Goal: Information Seeking & Learning: Learn about a topic

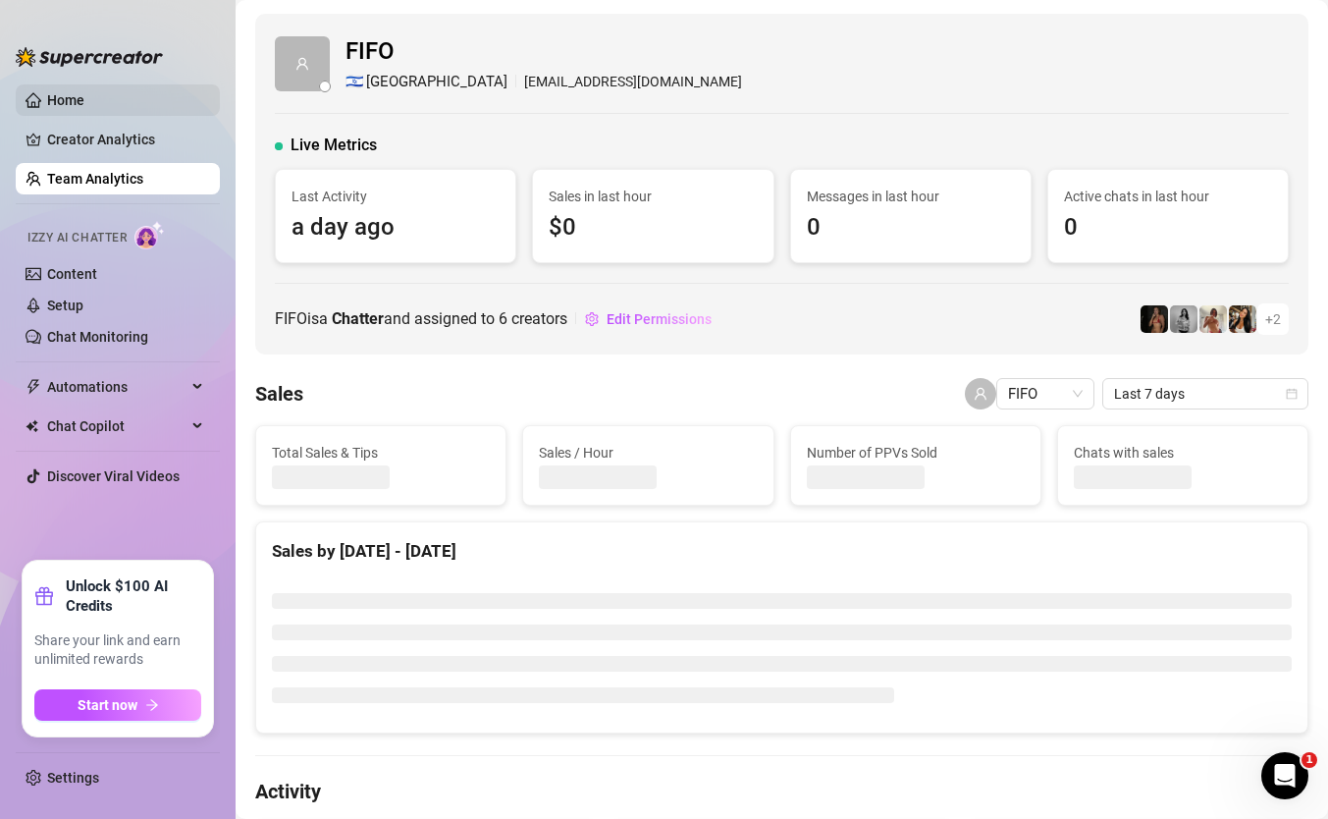
click at [84, 92] on link "Home" at bounding box center [65, 100] width 37 height 16
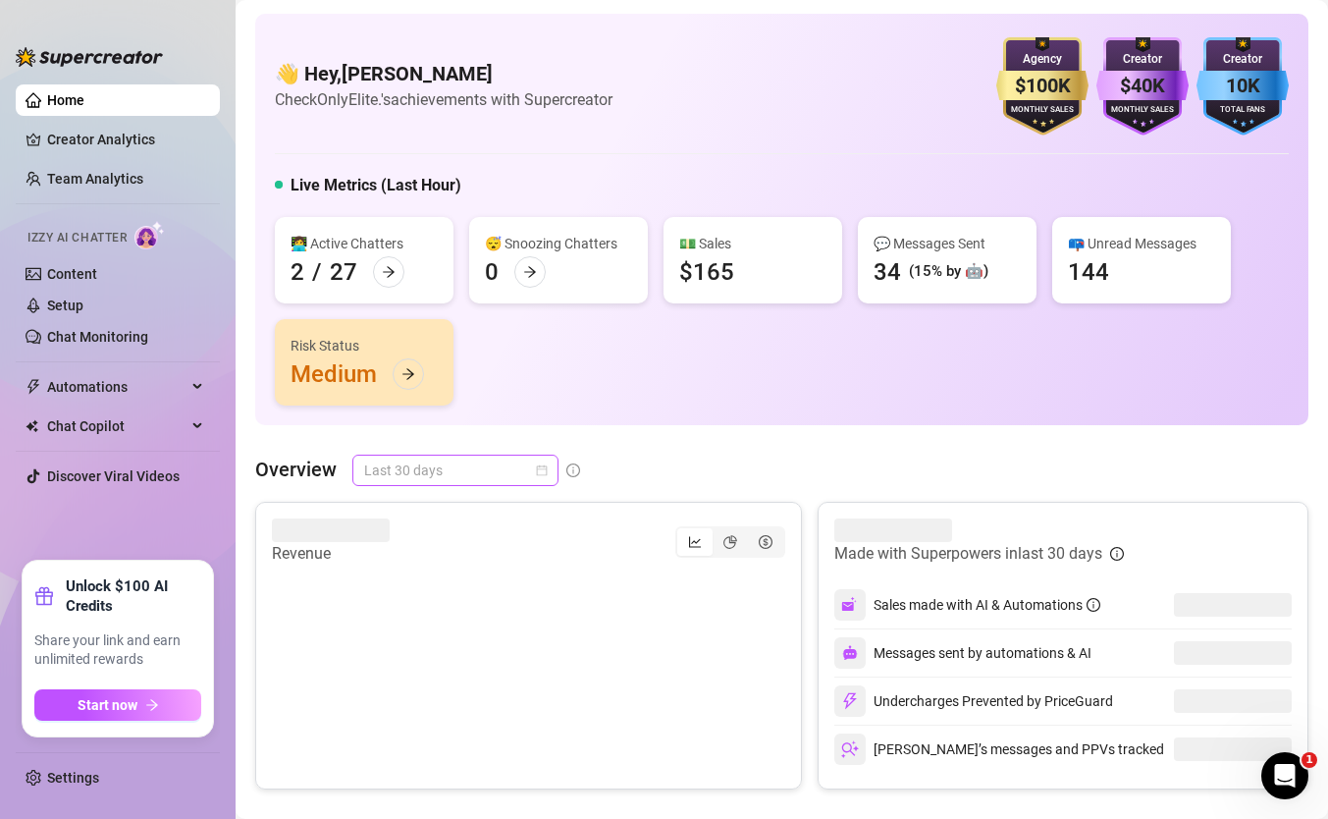
click at [510, 463] on span "Last 30 days" at bounding box center [455, 470] width 183 height 29
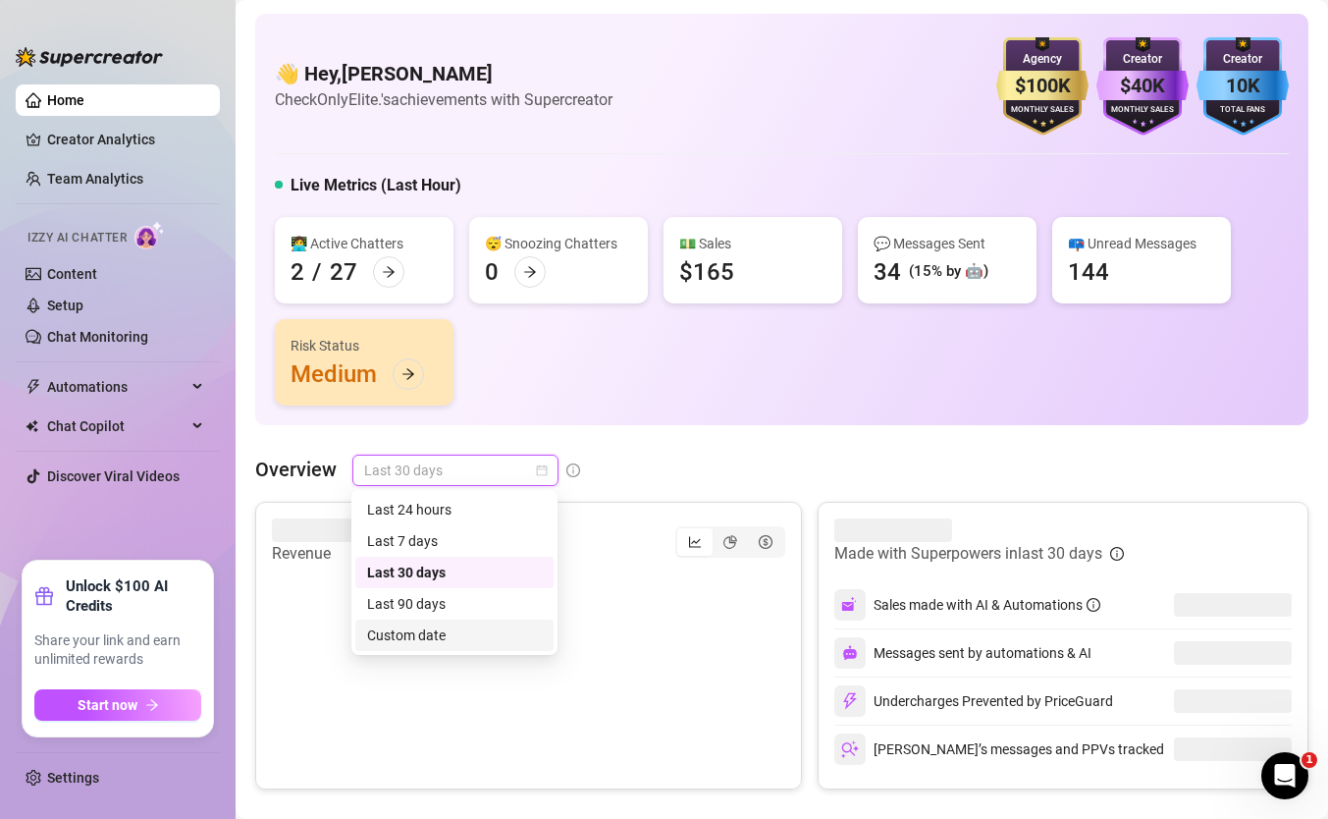
click at [519, 629] on div "Custom date" at bounding box center [454, 635] width 175 height 22
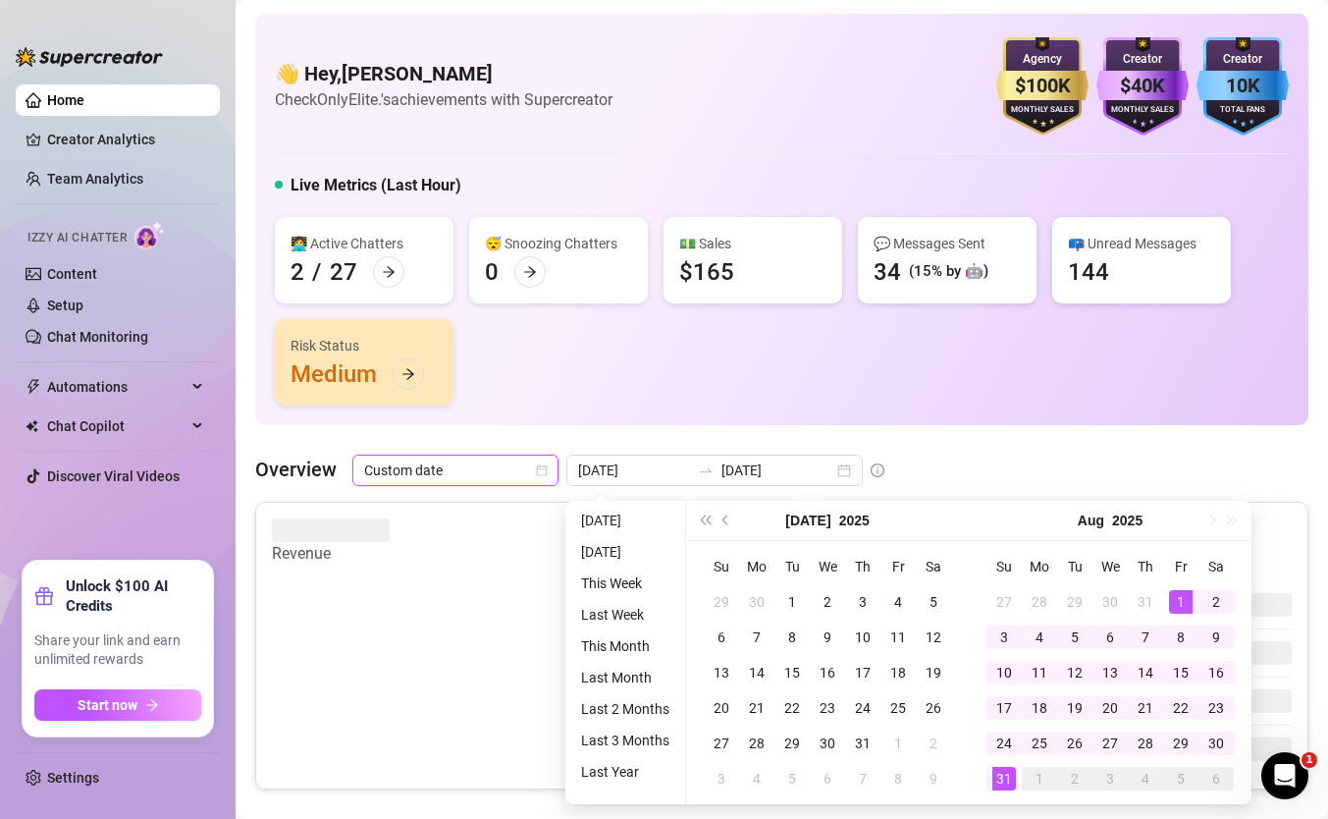
type input "2025-08-01"
click at [1181, 602] on div "1" at bounding box center [1181, 602] width 24 height 24
type input "2025-08-31"
click at [1000, 786] on div "31" at bounding box center [1005, 779] width 24 height 24
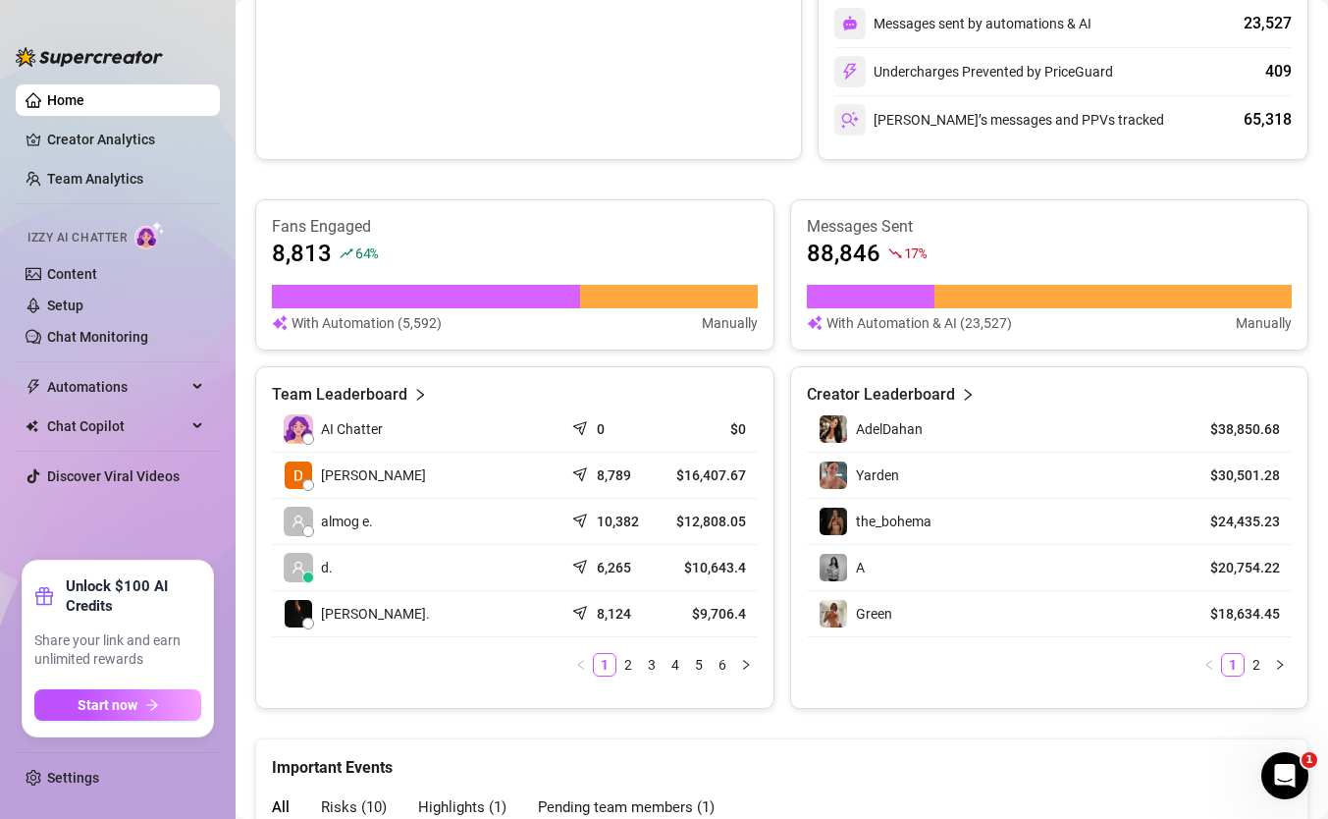
scroll to position [666, 0]
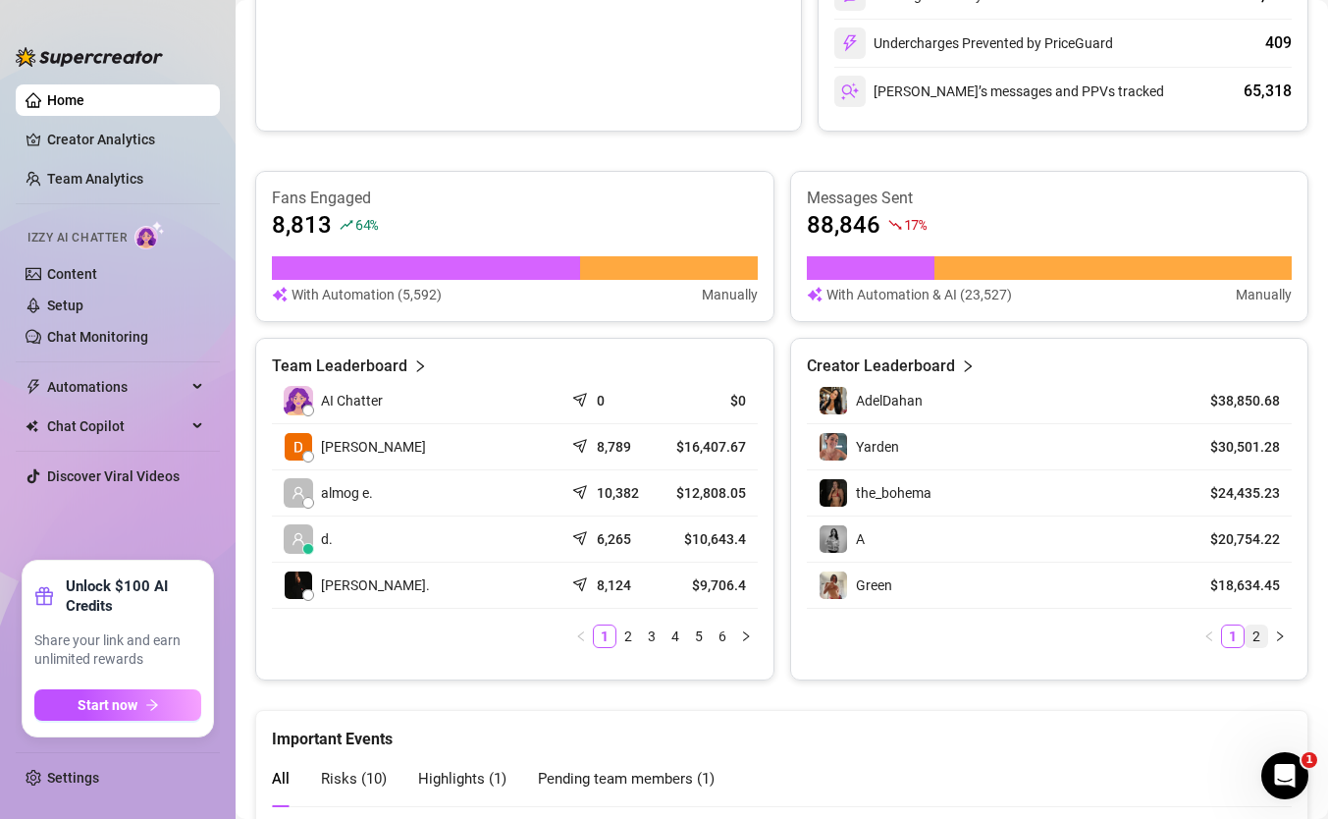
click at [1252, 641] on link "2" at bounding box center [1257, 636] width 22 height 22
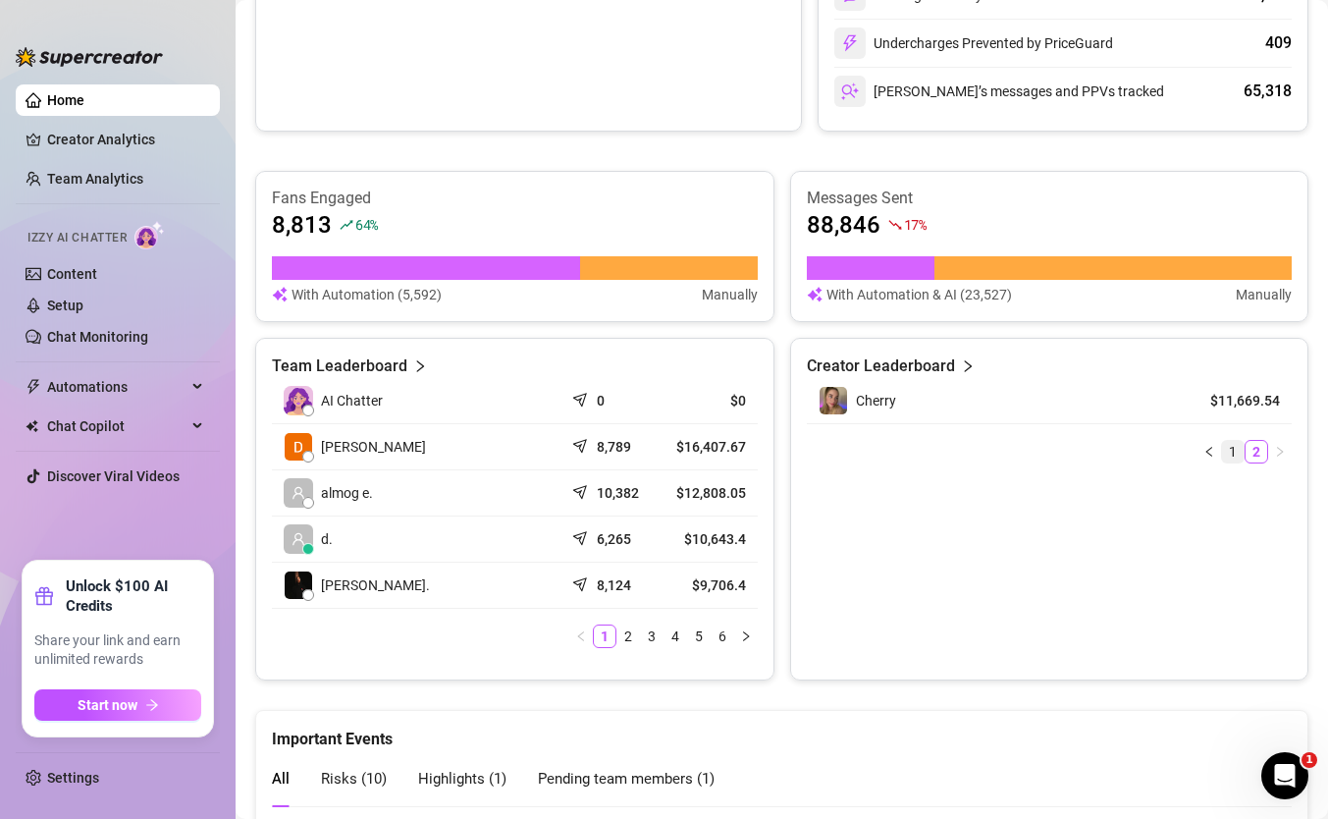
click at [1229, 444] on link "1" at bounding box center [1233, 452] width 22 height 22
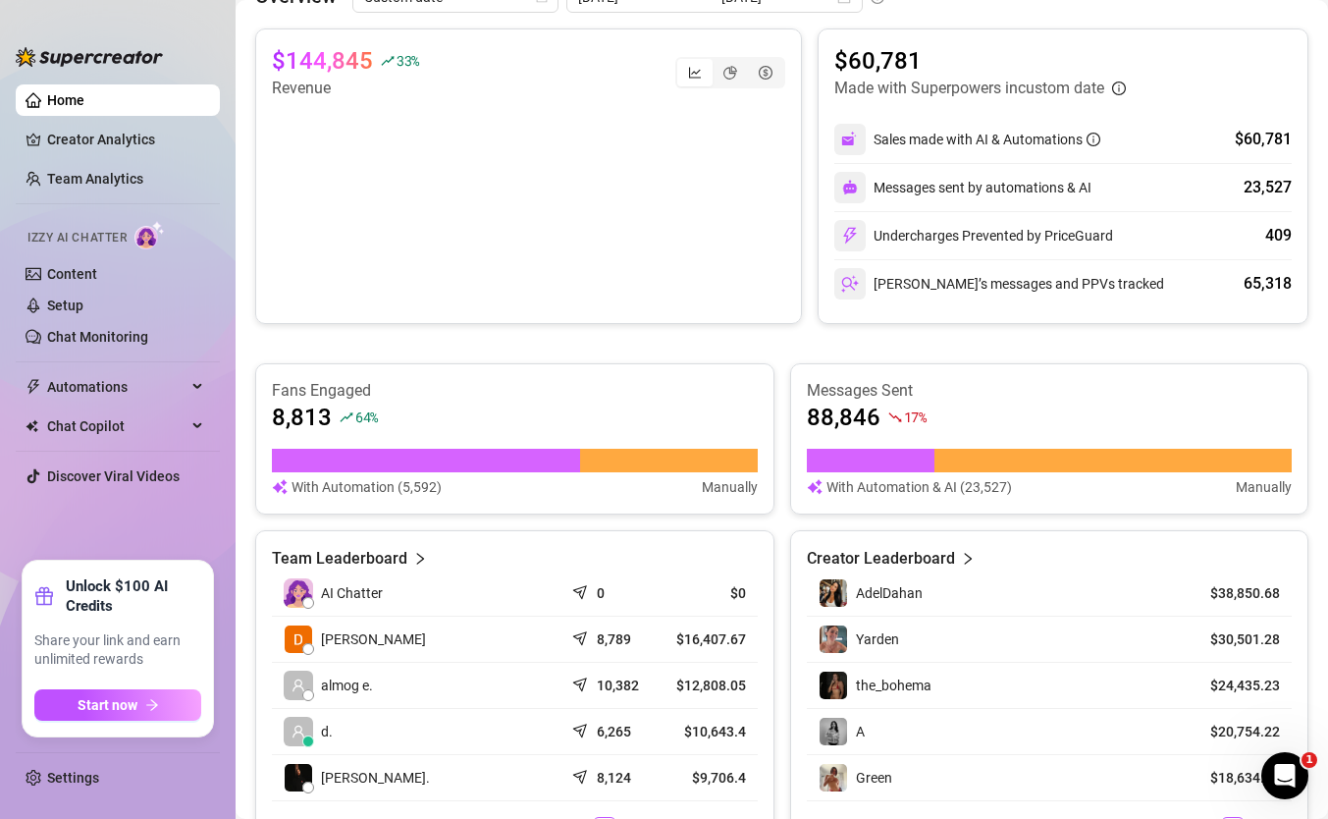
scroll to position [0, 0]
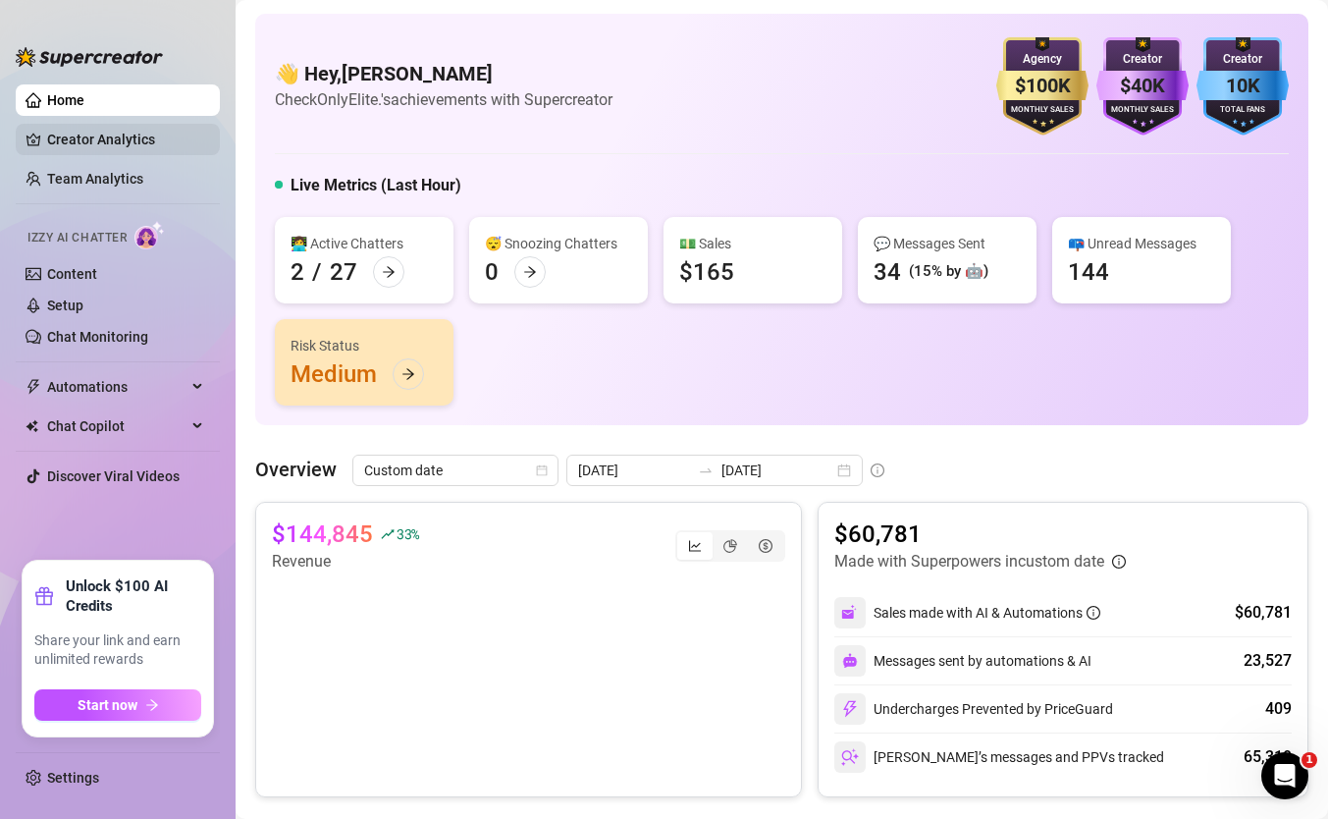
click at [122, 149] on link "Creator Analytics" at bounding box center [125, 139] width 157 height 31
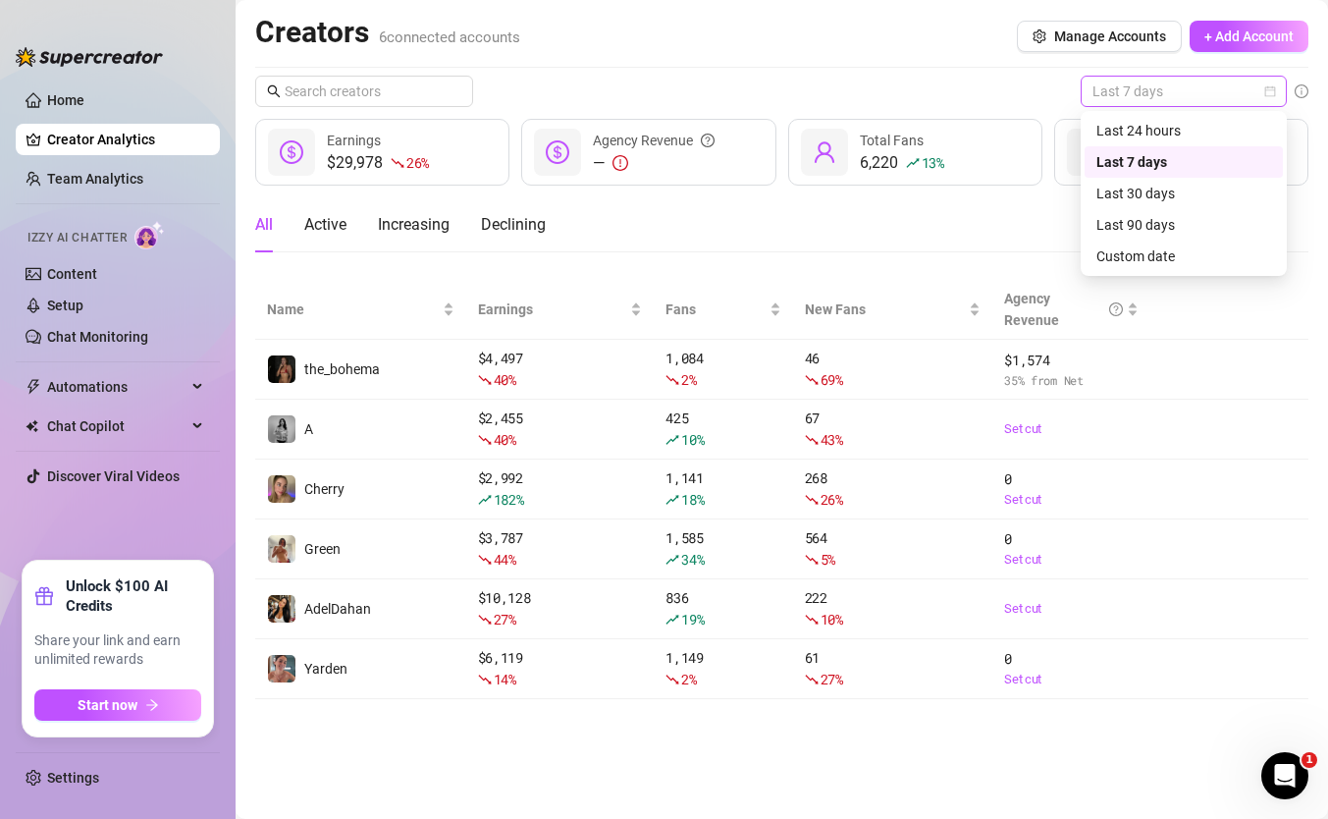
click at [1179, 86] on span "Last 7 days" at bounding box center [1184, 91] width 183 height 29
click at [1153, 255] on div "Custom date" at bounding box center [1184, 256] width 175 height 22
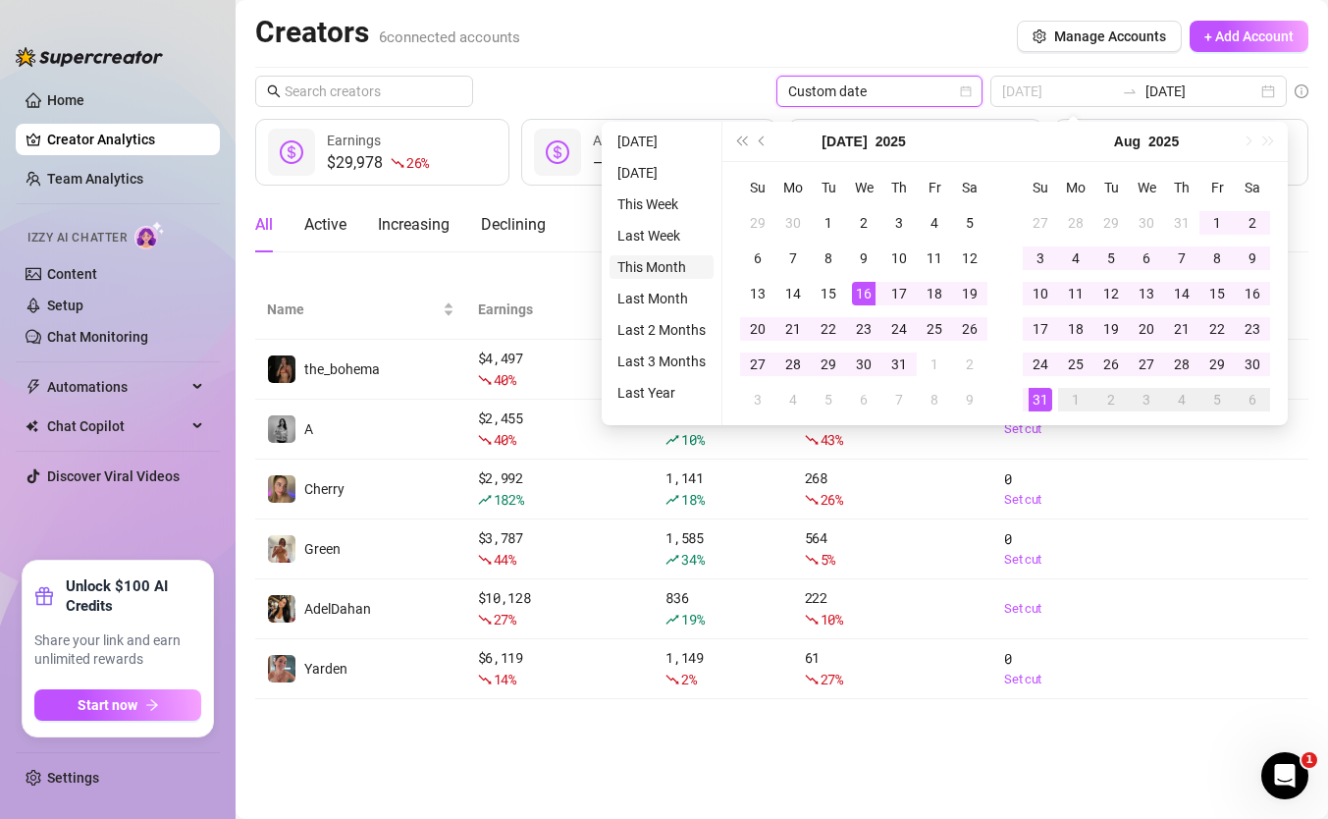
type input "2025-08-01"
click at [648, 265] on li "This Month" at bounding box center [662, 267] width 104 height 24
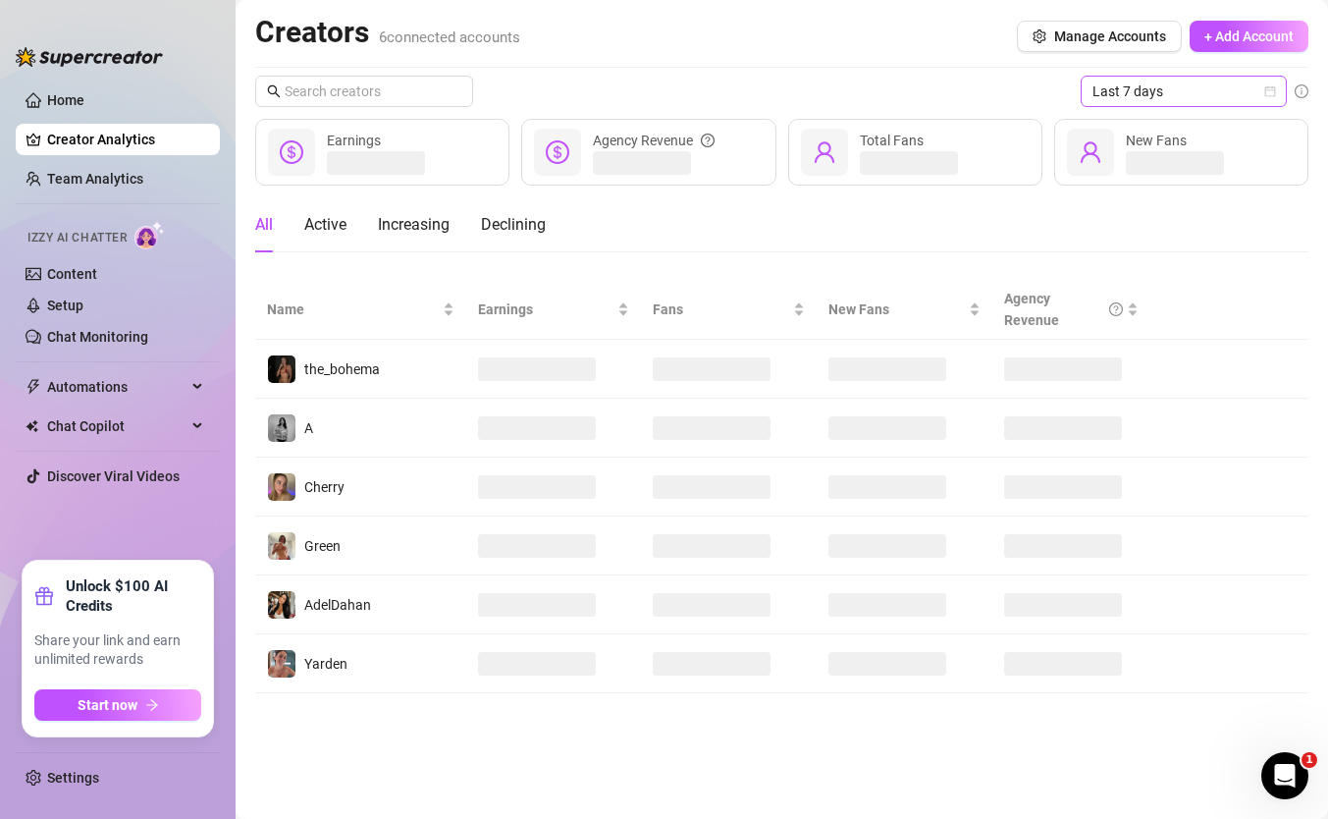
click at [1127, 91] on span "Last 7 days" at bounding box center [1184, 91] width 183 height 29
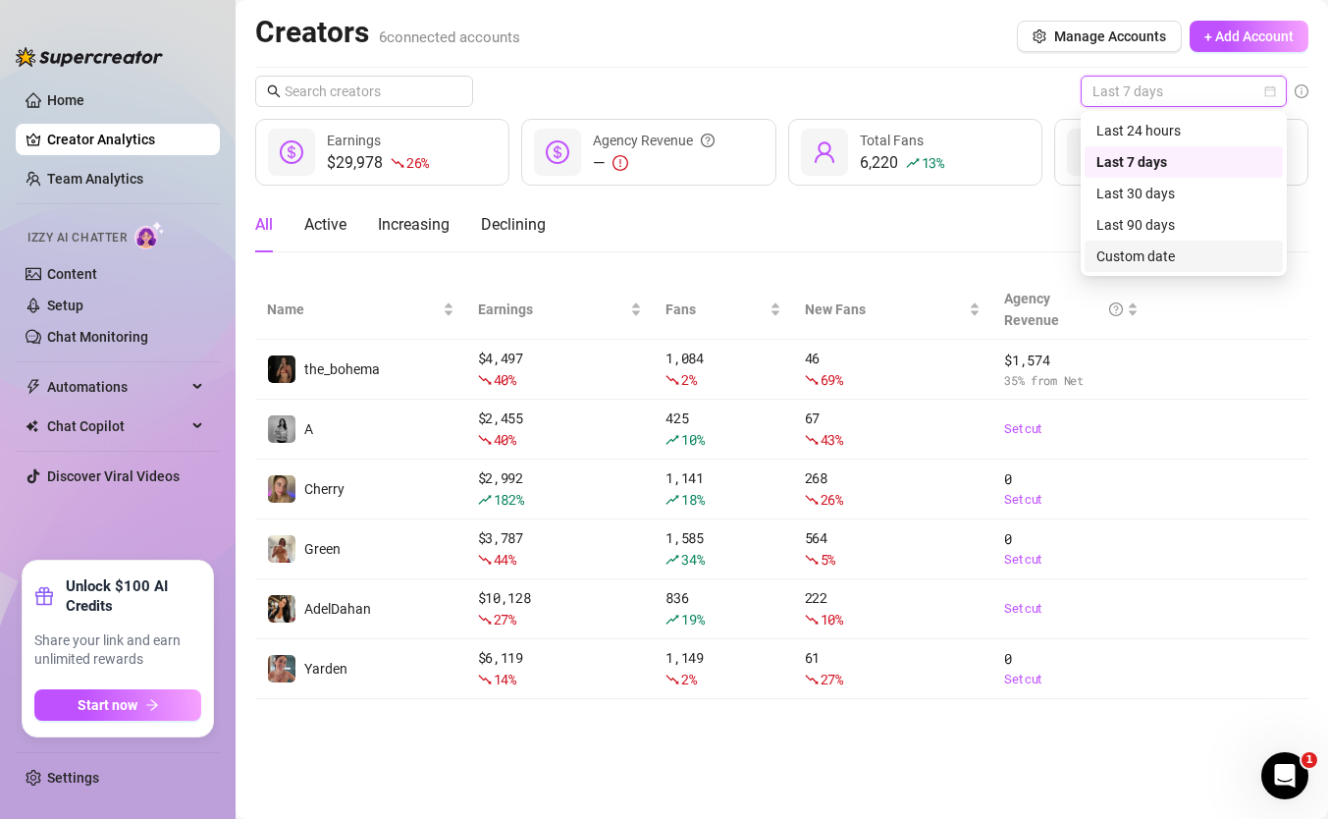
click at [1162, 265] on div "Custom date" at bounding box center [1184, 256] width 175 height 22
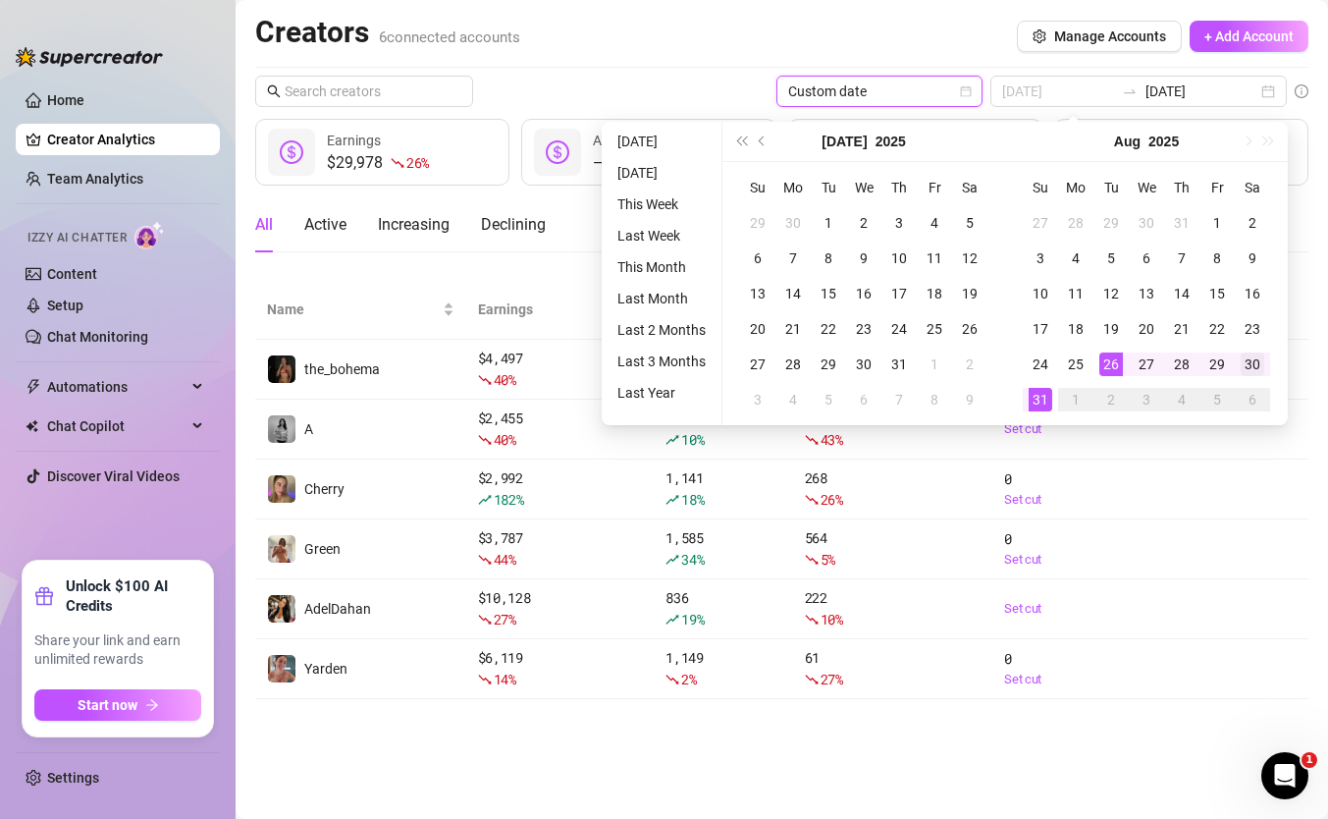
type input "2025-08-30"
click at [1249, 364] on div "30" at bounding box center [1253, 364] width 24 height 24
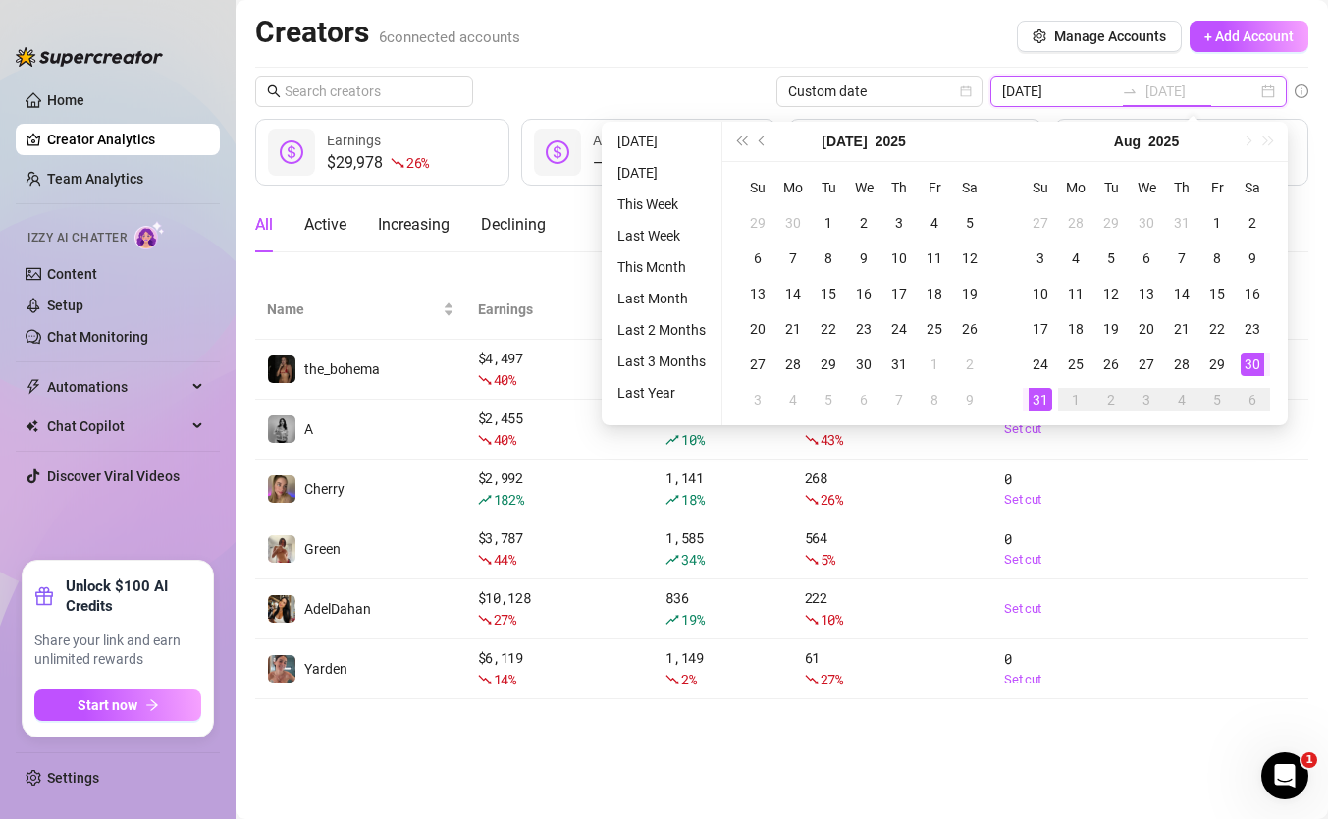
type input "2025-08-31"
click at [1038, 398] on div "31" at bounding box center [1041, 400] width 24 height 24
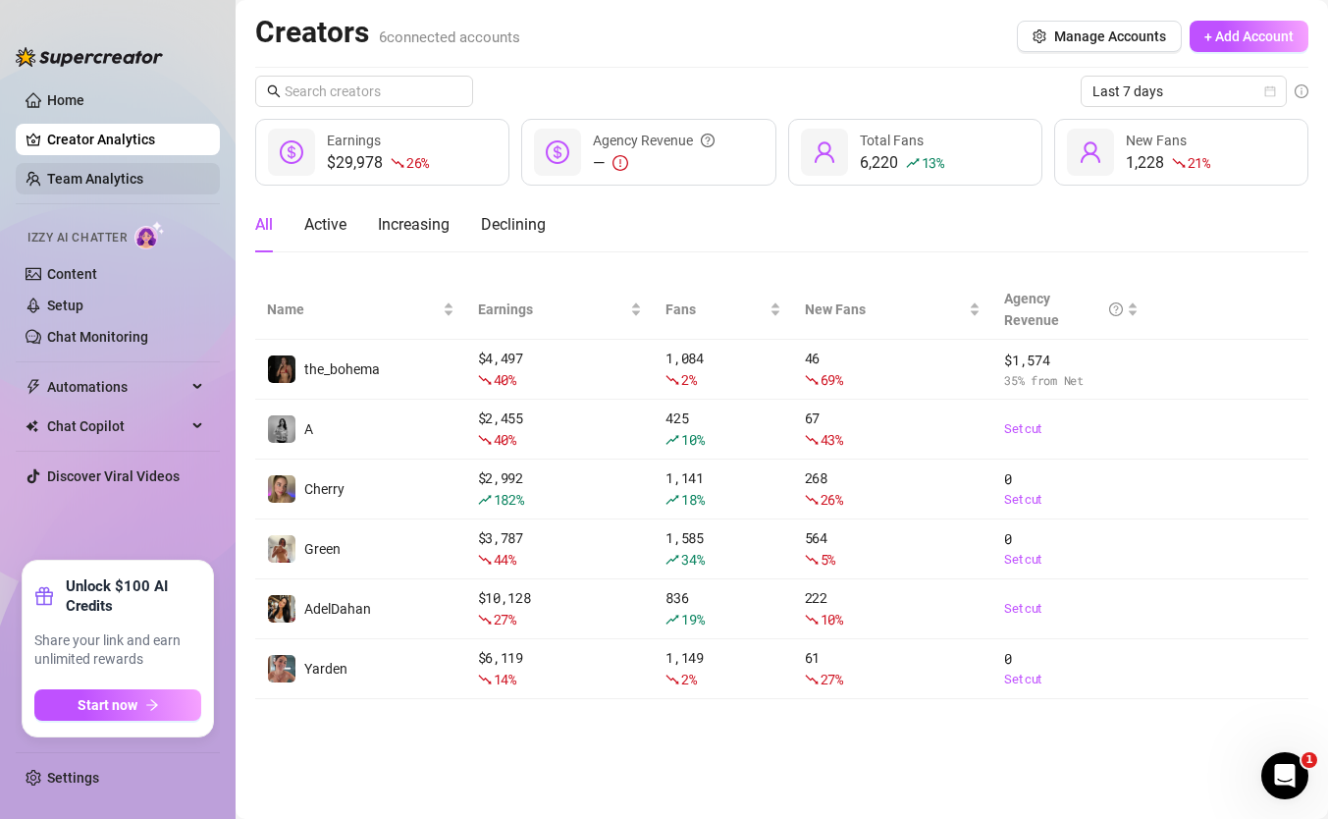
click at [129, 181] on link "Team Analytics" at bounding box center [95, 179] width 96 height 16
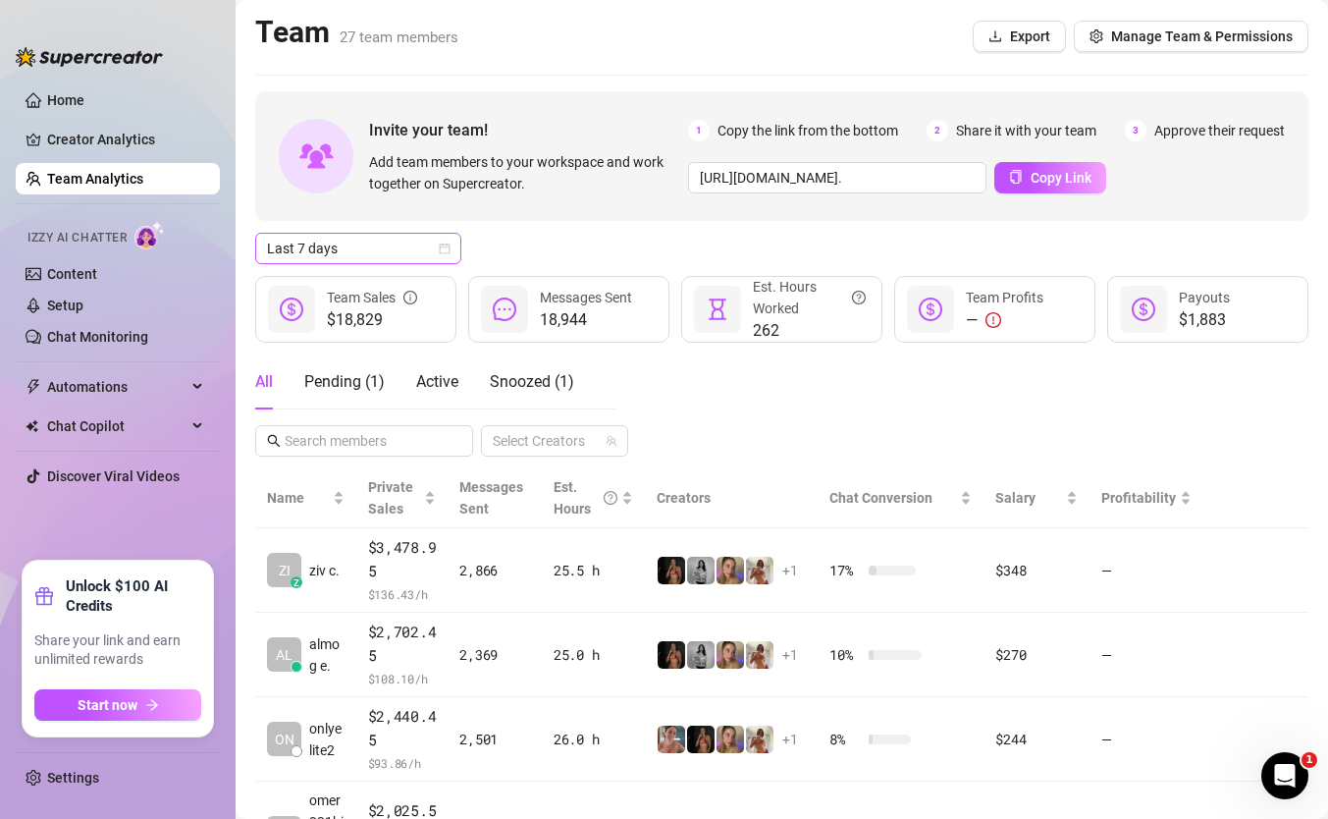
click at [403, 252] on span "Last 7 days" at bounding box center [358, 248] width 183 height 29
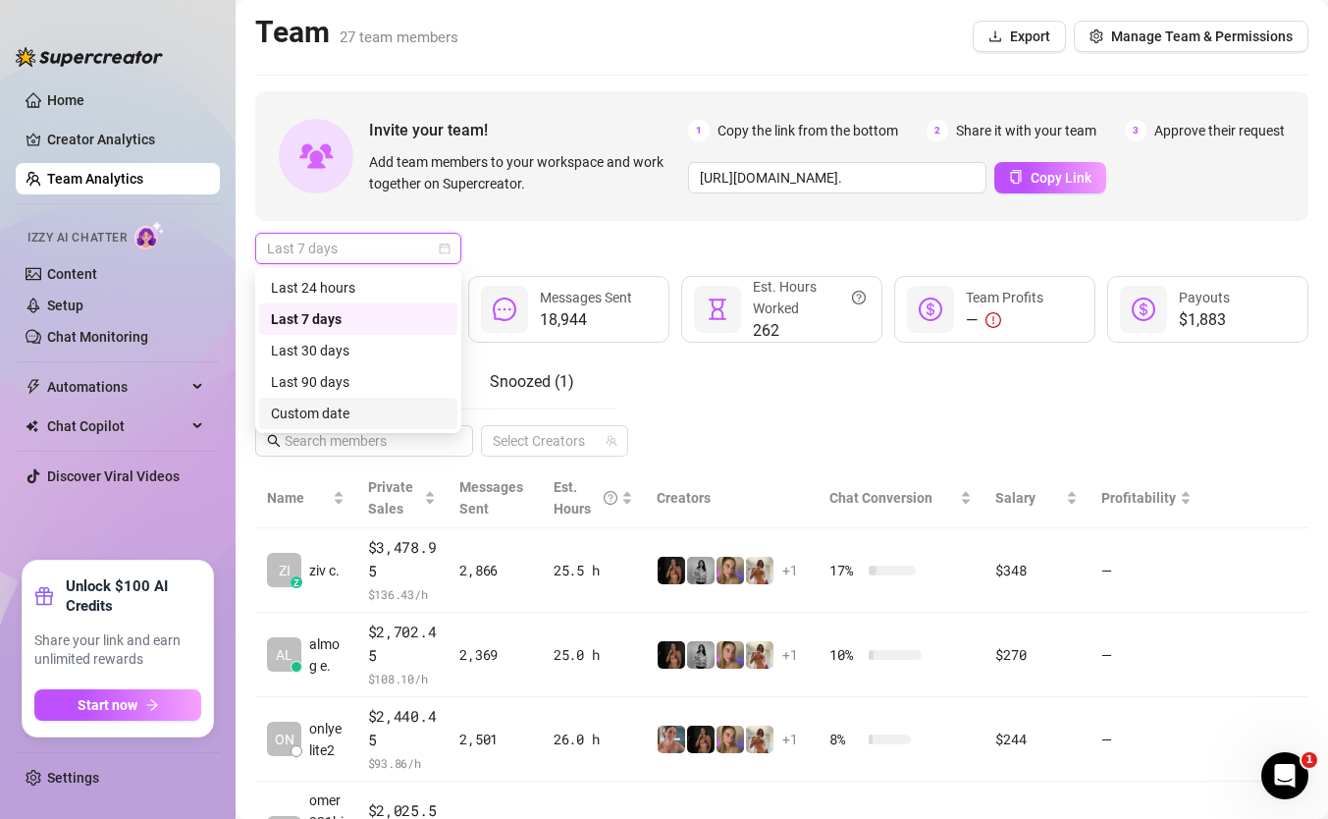
click at [366, 421] on div "Custom date" at bounding box center [358, 414] width 175 height 22
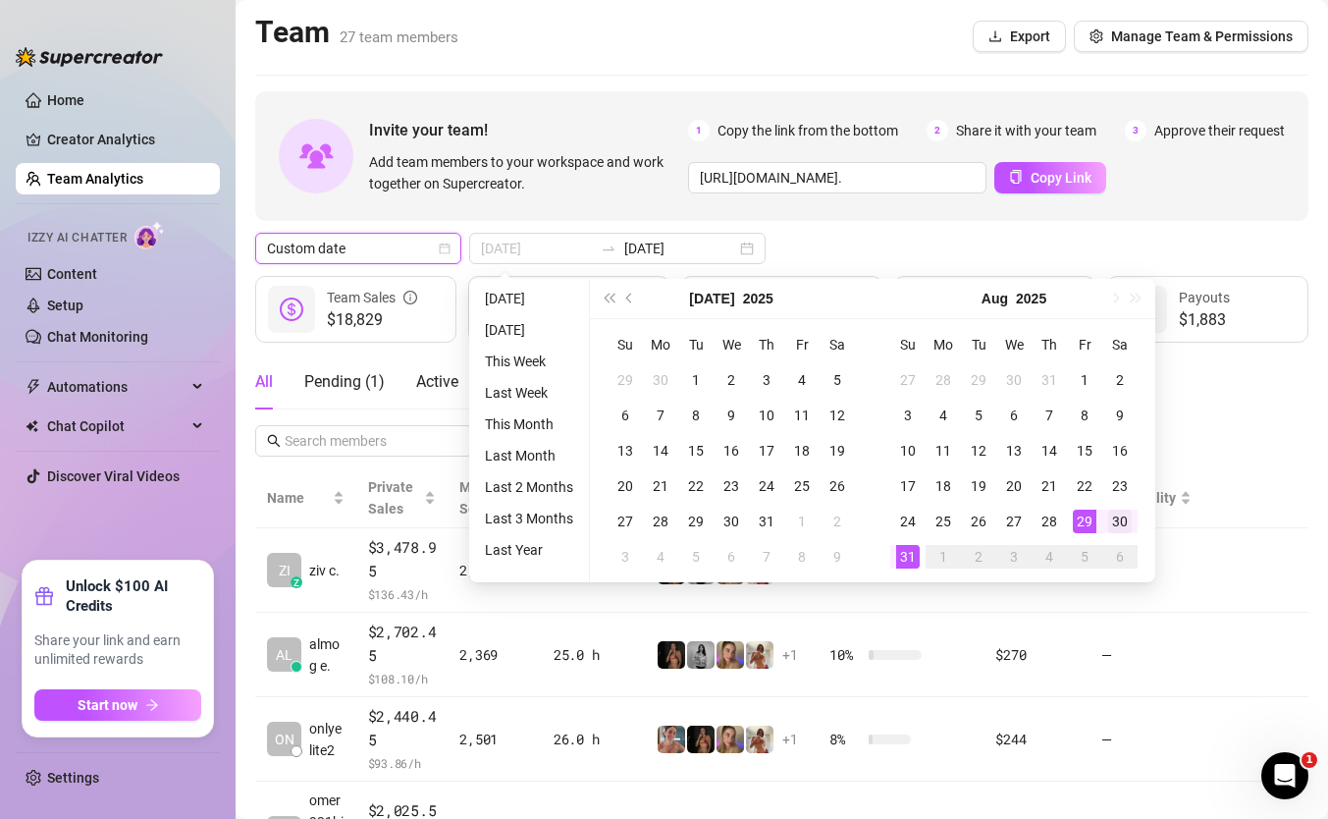
type input "2025-08-30"
click at [1114, 521] on div "30" at bounding box center [1120, 522] width 24 height 24
type input "2025-08-31"
click at [891, 554] on td "31" at bounding box center [908, 556] width 35 height 35
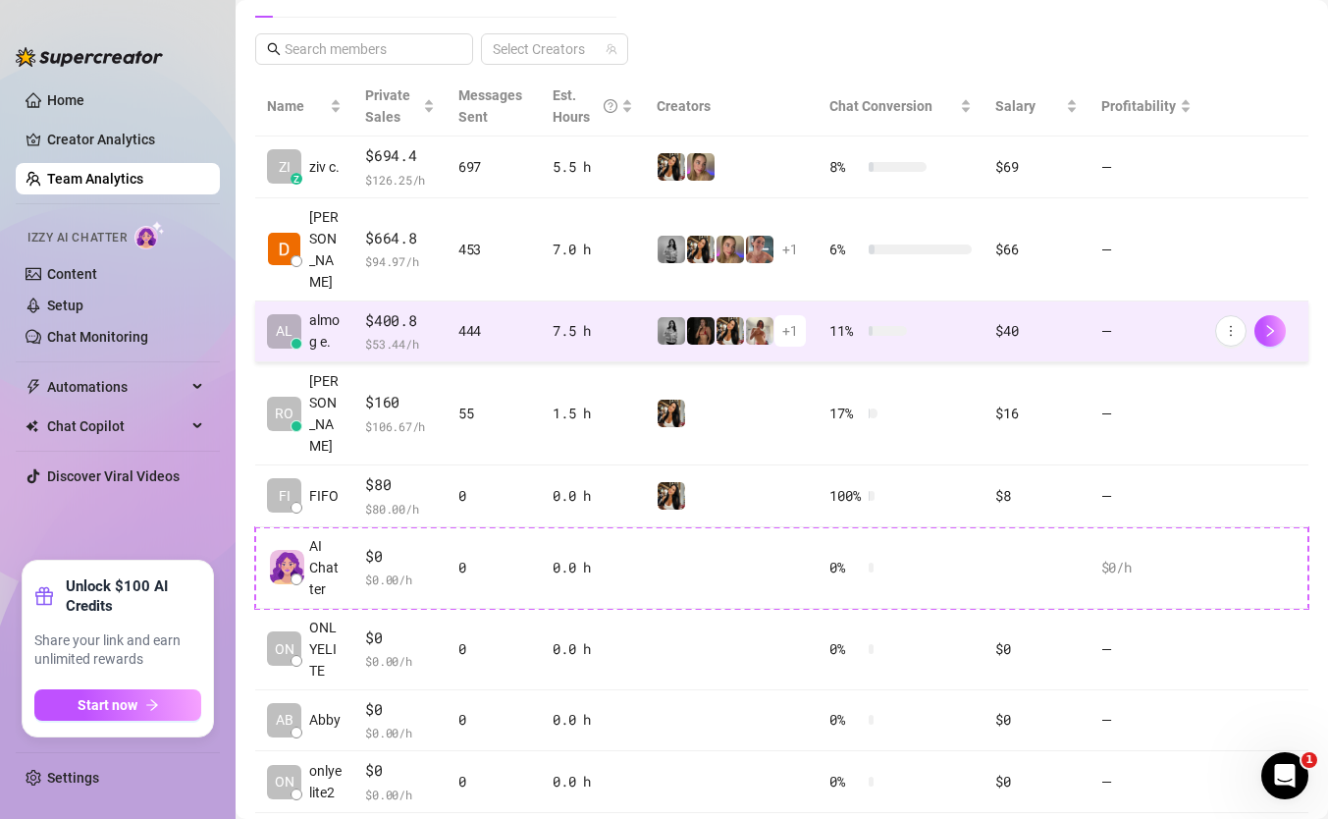
scroll to position [399, 0]
